Goal: Find specific page/section: Find specific page/section

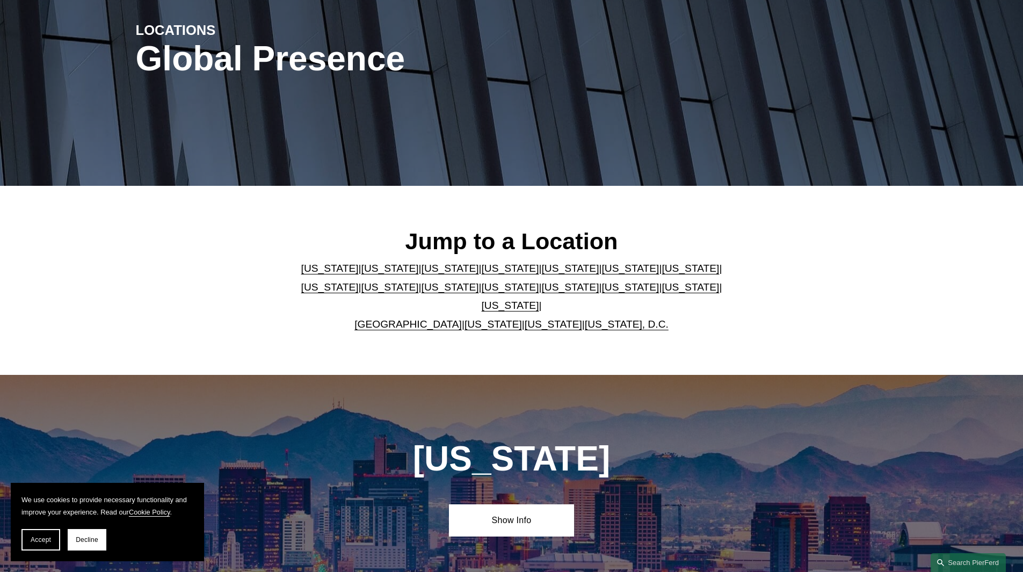
scroll to position [258, 0]
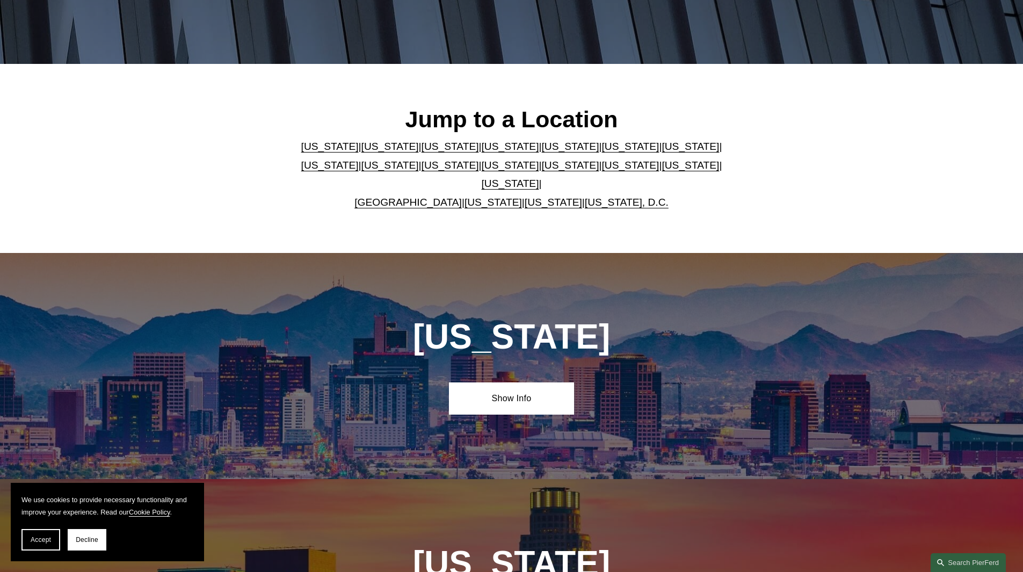
click at [541, 197] on link "Washington" at bounding box center [553, 202] width 57 height 11
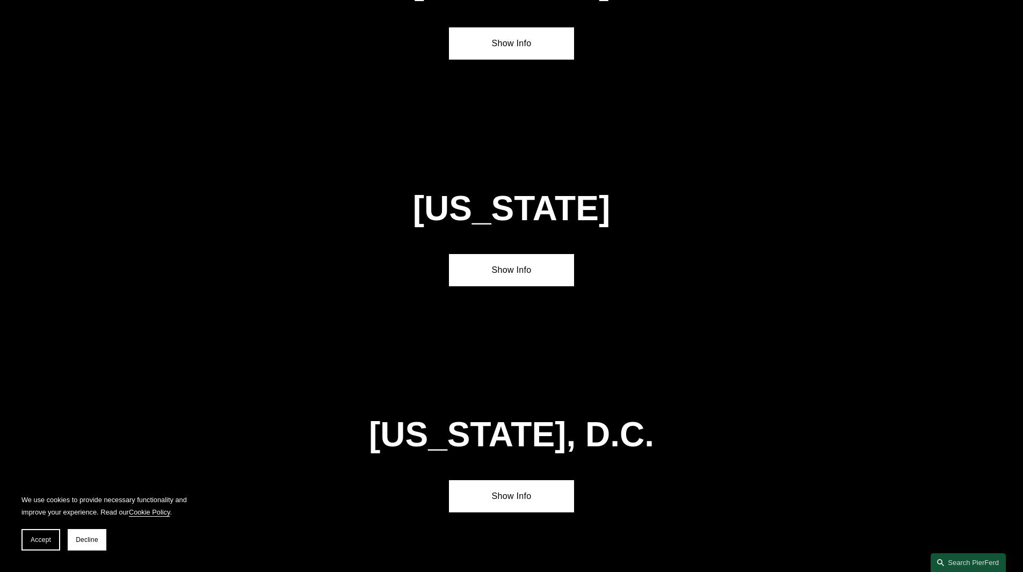
scroll to position [4358, 0]
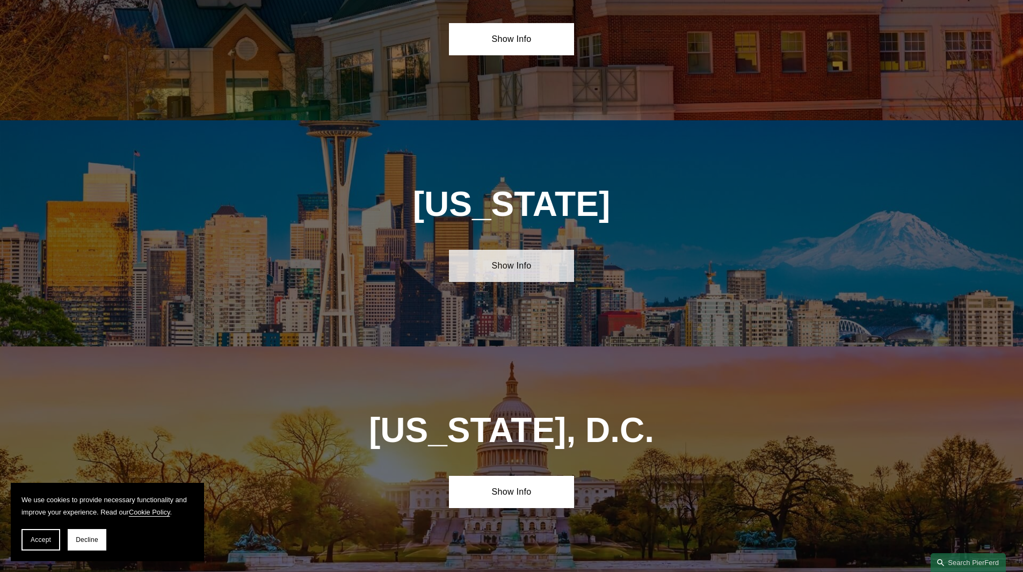
click at [523, 250] on link "Show Info" at bounding box center [511, 266] width 125 height 32
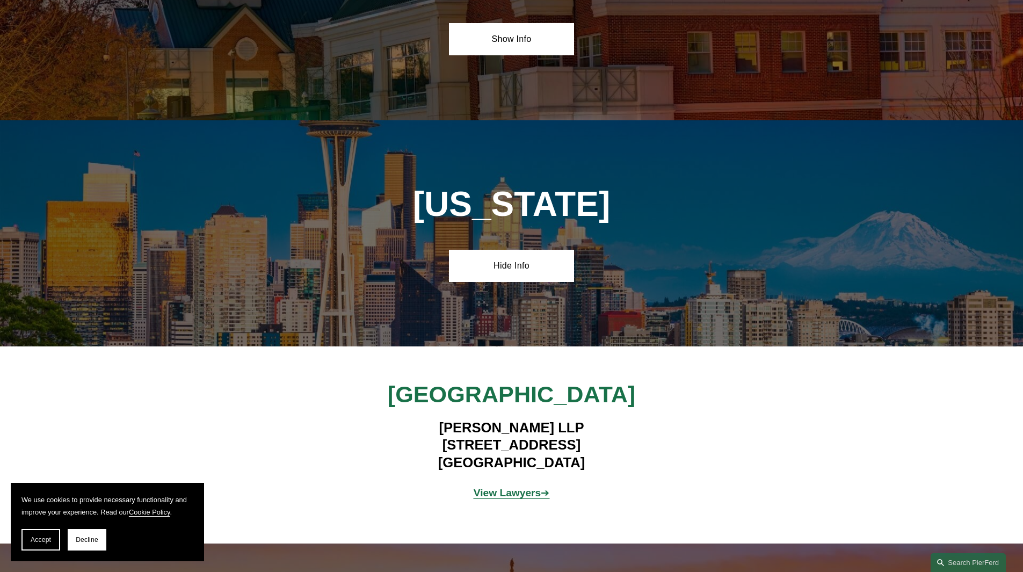
click at [492, 487] on strong "View Lawyers" at bounding box center [508, 492] width 68 height 11
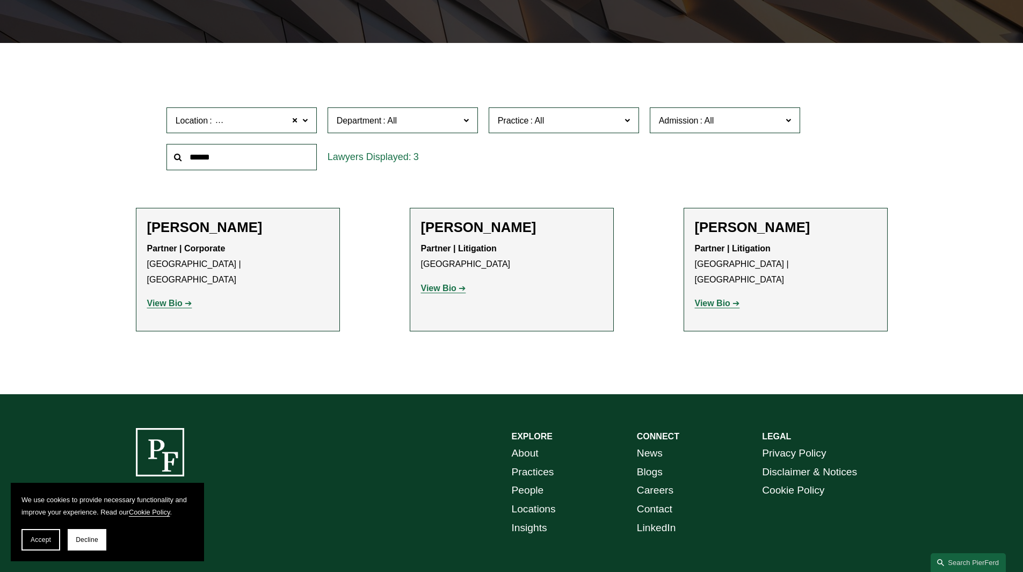
scroll to position [279, 0]
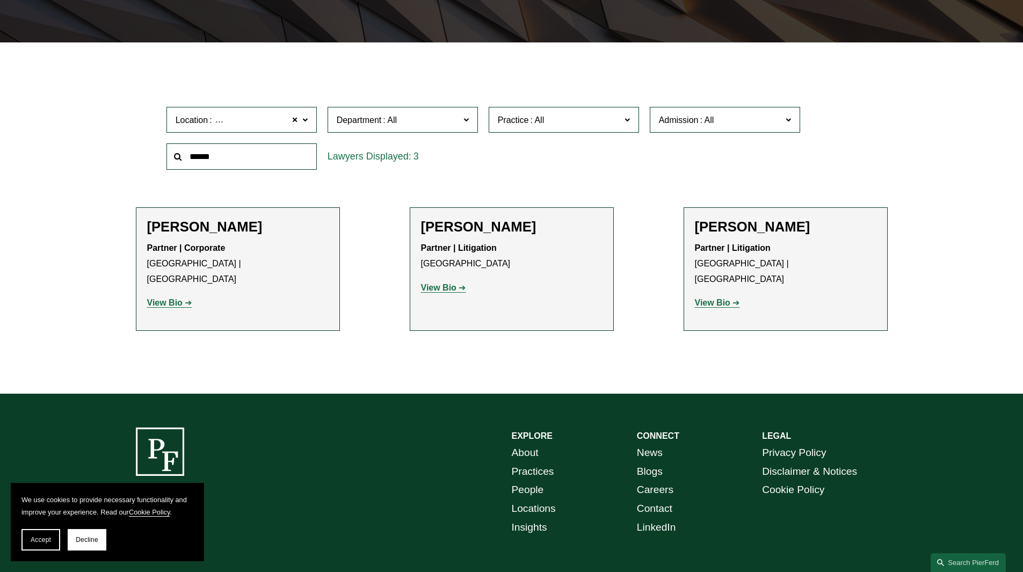
click at [453, 290] on strong "View Bio" at bounding box center [438, 287] width 35 height 9
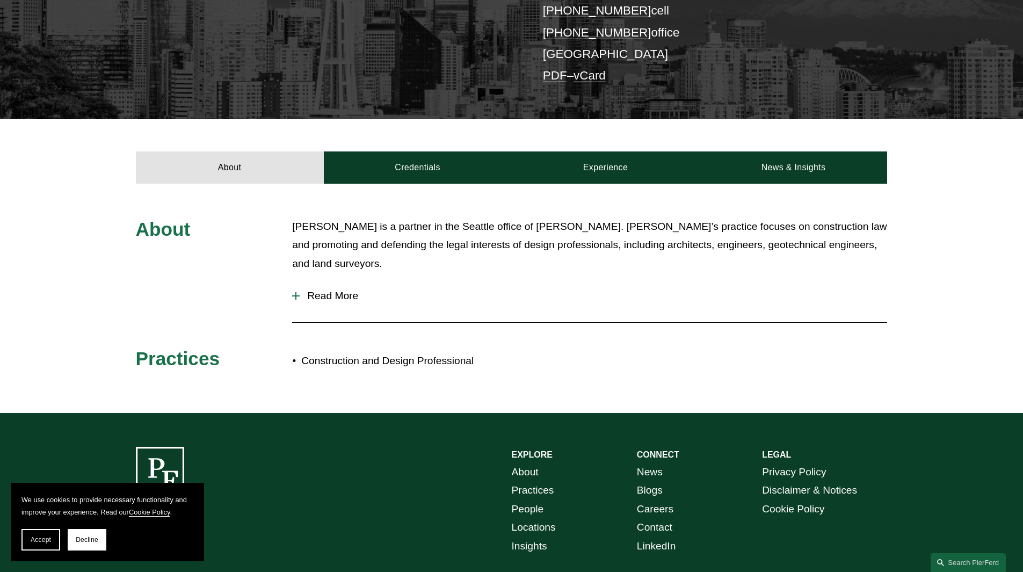
scroll to position [301, 0]
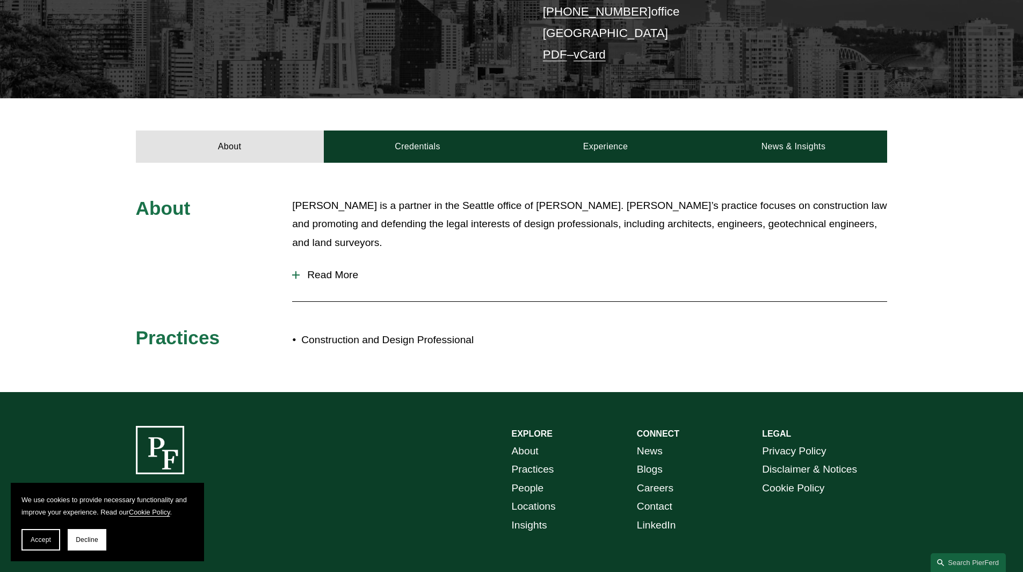
click at [322, 269] on span "Read More" at bounding box center [594, 275] width 588 height 12
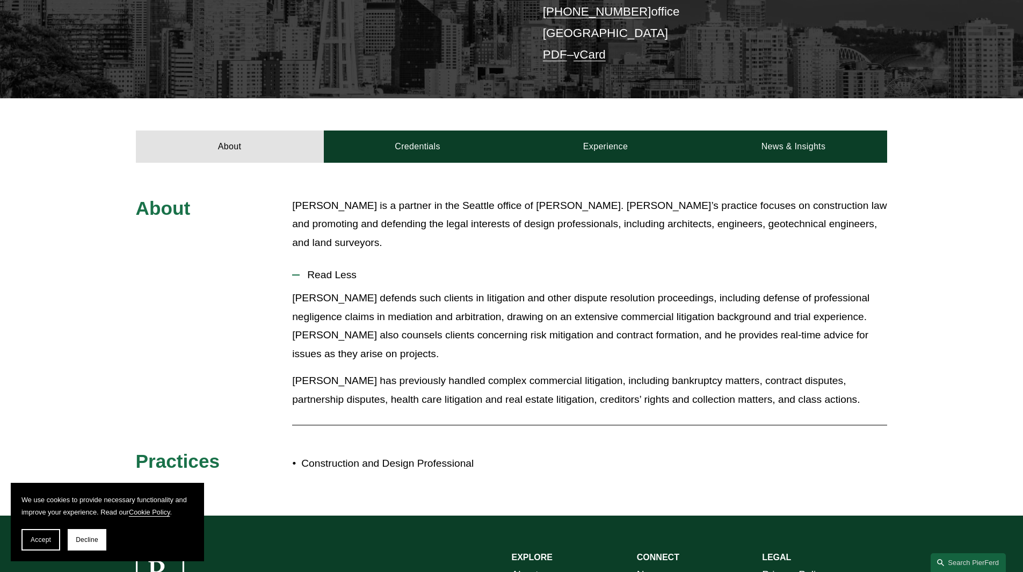
click at [748, 308] on p "Frank defends such clients in litigation and other dispute resolution proceedin…" at bounding box center [589, 326] width 595 height 74
